Goal: Check status: Check status

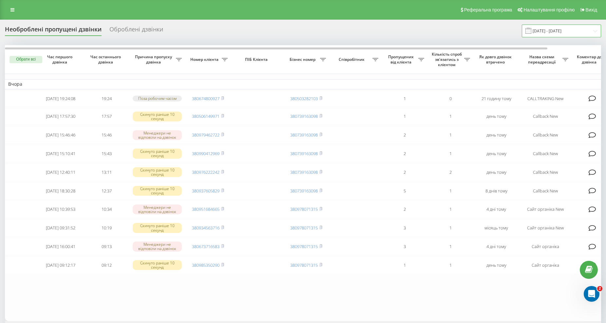
click at [557, 33] on input "[DATE] - [DATE]" at bounding box center [560, 31] width 79 height 13
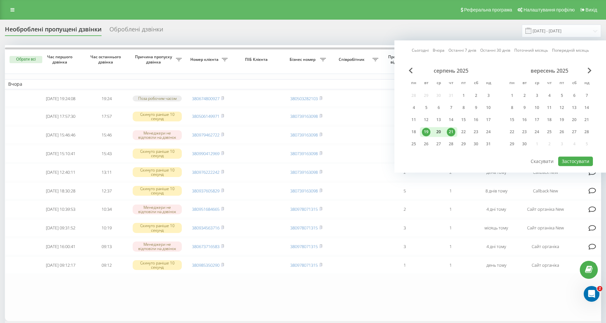
click at [439, 133] on div "20" at bounding box center [438, 132] width 9 height 9
click at [427, 133] on div "19" at bounding box center [426, 132] width 9 height 9
click at [440, 130] on div "20" at bounding box center [438, 132] width 9 height 9
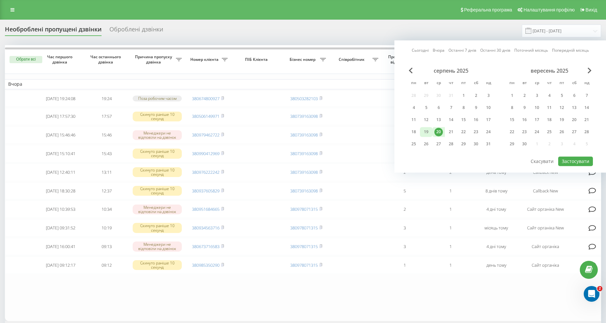
click at [426, 130] on div "19" at bounding box center [426, 132] width 9 height 9
click at [430, 130] on div "19" at bounding box center [426, 132] width 12 height 10
click at [436, 130] on div "20" at bounding box center [438, 132] width 9 height 9
click at [419, 133] on div "18" at bounding box center [413, 132] width 12 height 10
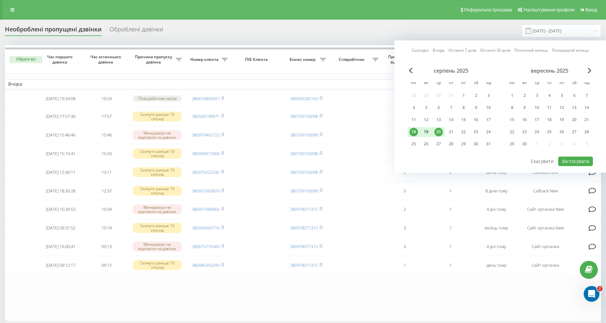
click at [425, 132] on div "19" at bounding box center [426, 132] width 9 height 9
click at [437, 132] on div "20" at bounding box center [438, 132] width 9 height 9
click at [570, 158] on button "Застосувати" at bounding box center [575, 160] width 35 height 9
type input "19.08.2025 - 20.08.2025"
